Goal: Task Accomplishment & Management: Manage account settings

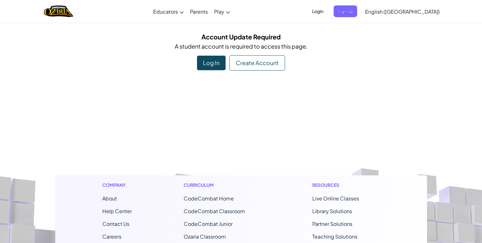
click at [328, 15] on span "Login" at bounding box center [317, 11] width 19 height 12
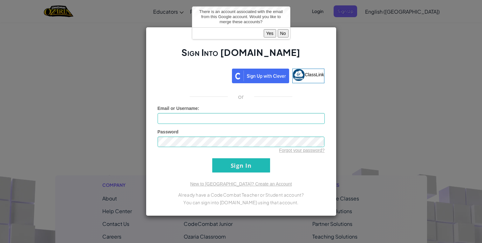
click at [272, 33] on button "Yes" at bounding box center [270, 33] width 12 height 8
